Goal: Task Accomplishment & Management: Manage account settings

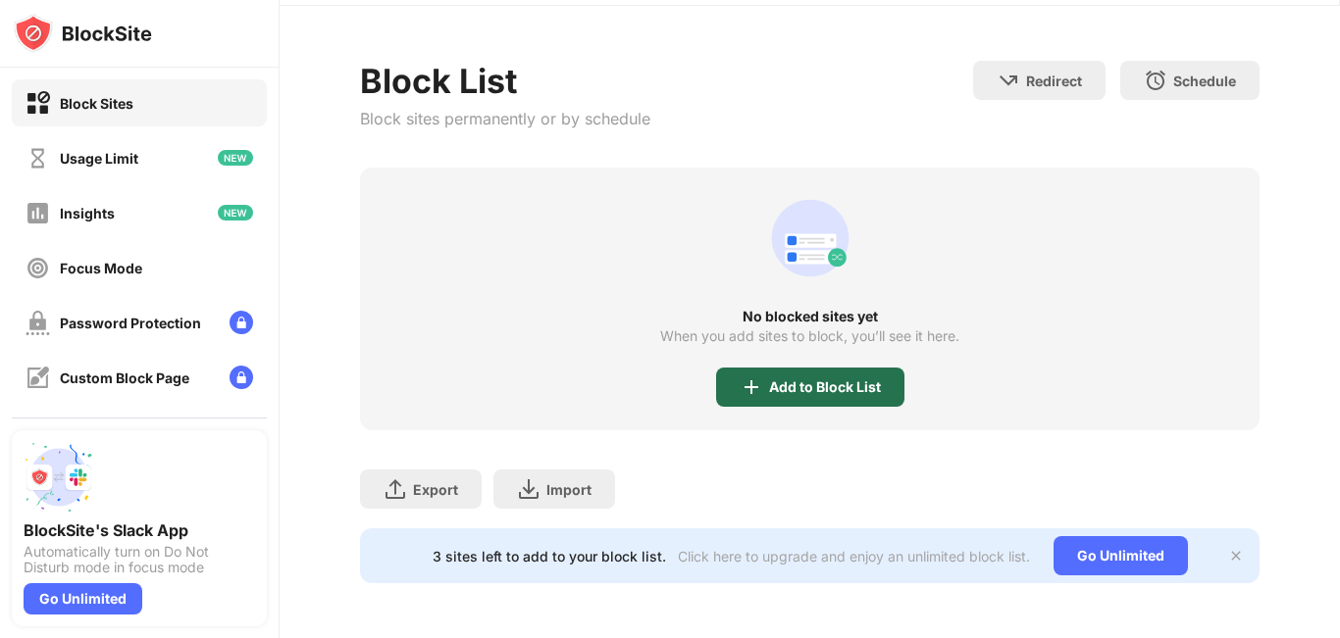
click at [813, 368] on div "Add to Block List" at bounding box center [810, 387] width 188 height 39
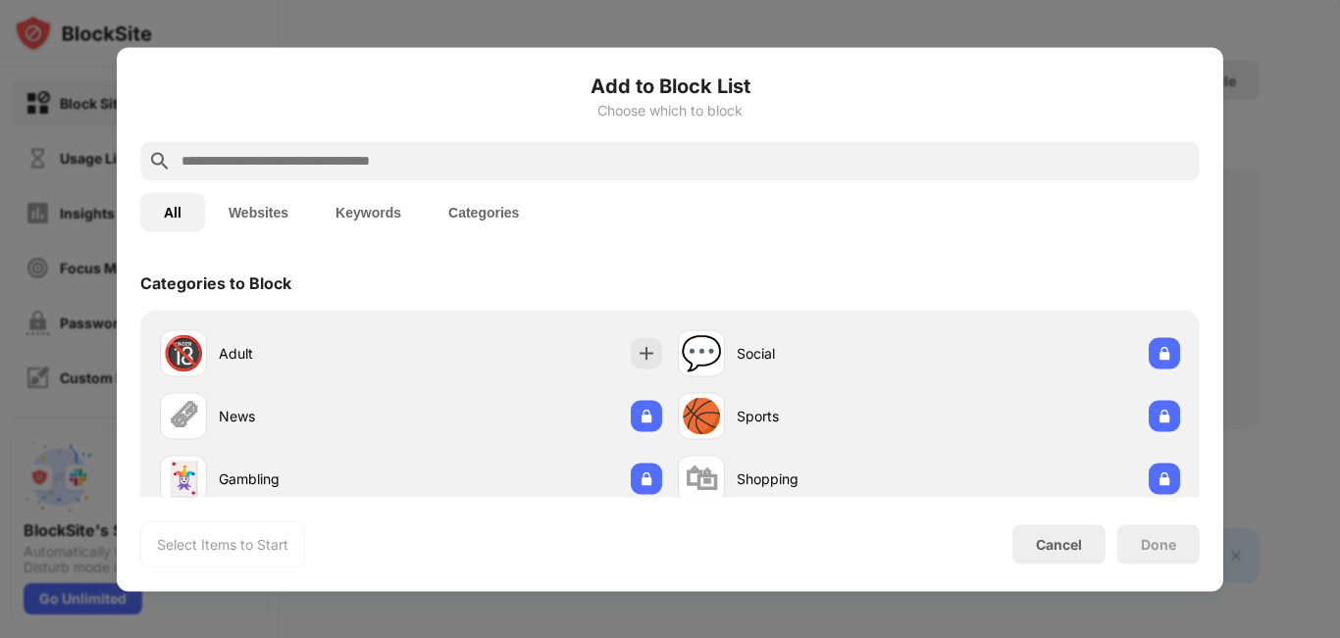
click at [643, 163] on input "text" at bounding box center [685, 161] width 1012 height 24
click at [641, 161] on input "text" at bounding box center [685, 161] width 1012 height 24
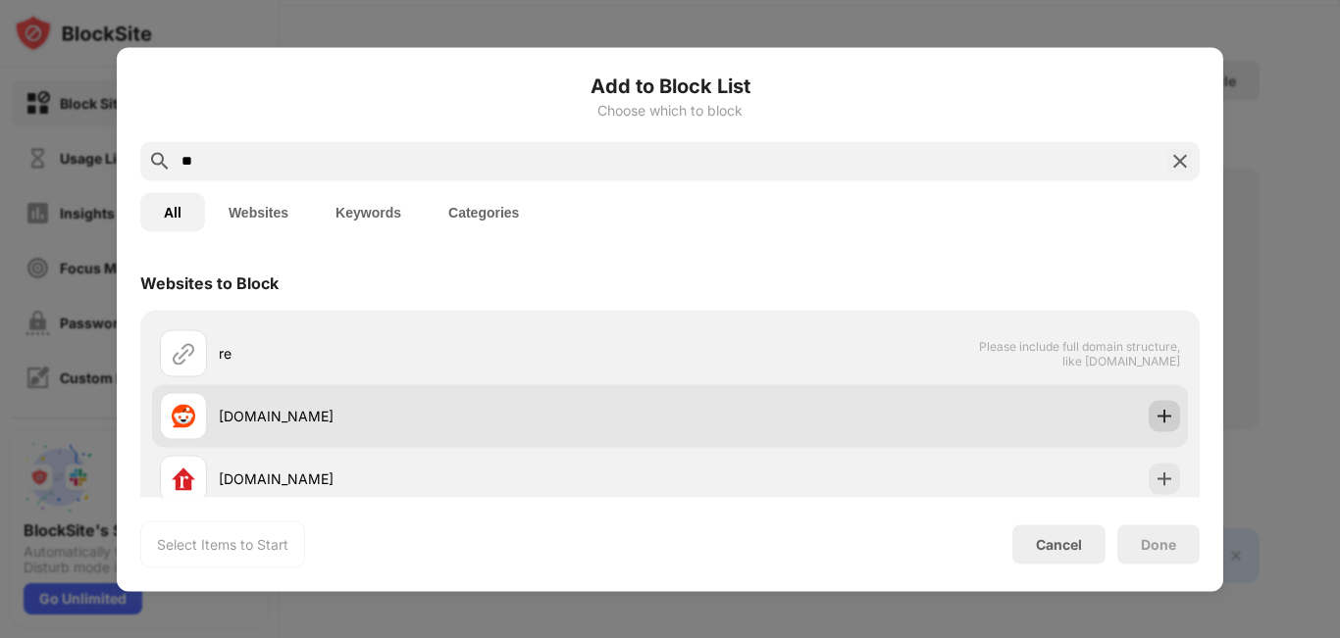
type input "**"
click at [1157, 423] on img at bounding box center [1164, 416] width 20 height 20
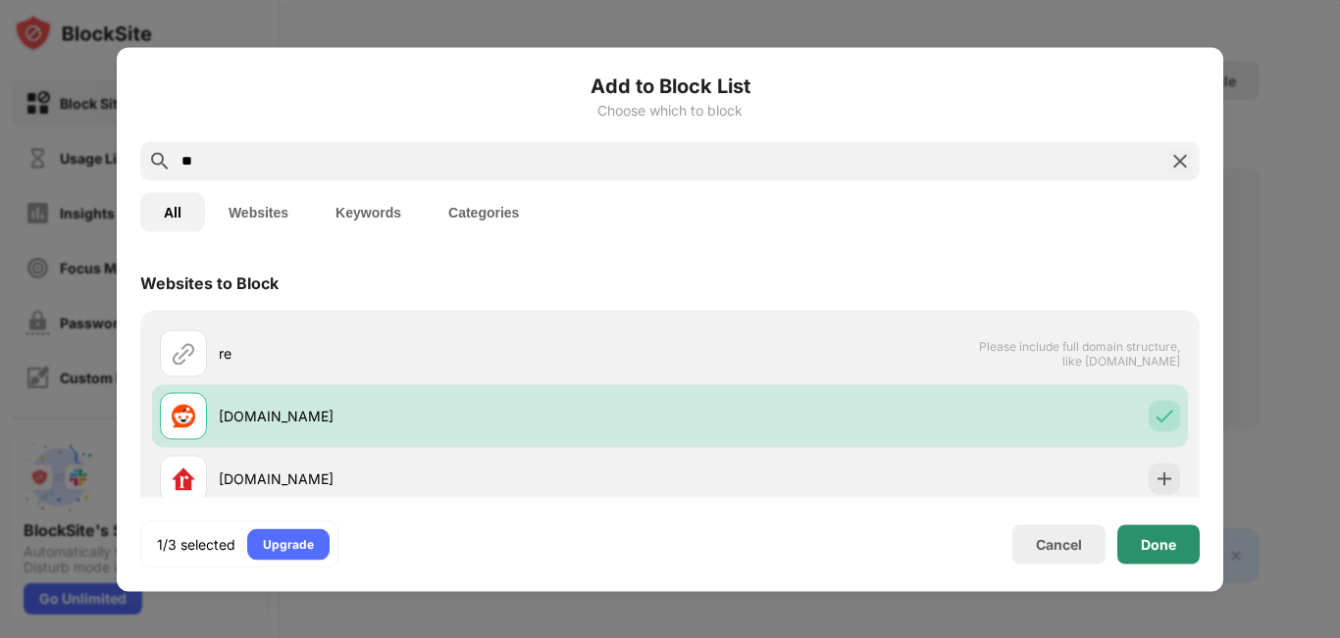
click at [1153, 539] on div "Done" at bounding box center [1158, 544] width 35 height 16
